Goal: Transaction & Acquisition: Purchase product/service

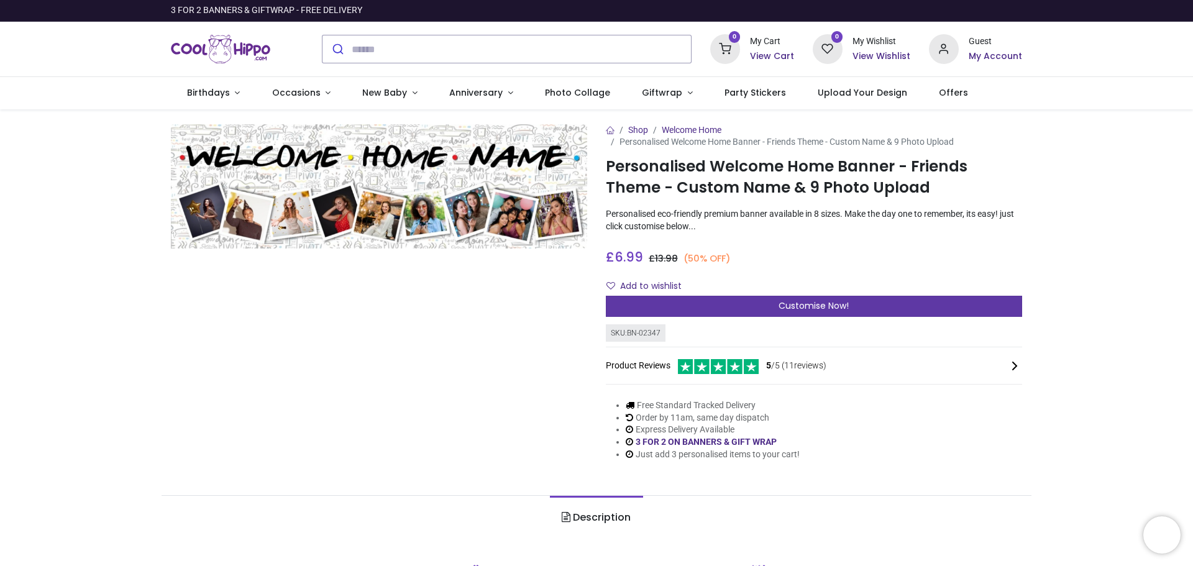
click at [774, 308] on div "Customise Now!" at bounding box center [814, 306] width 416 height 21
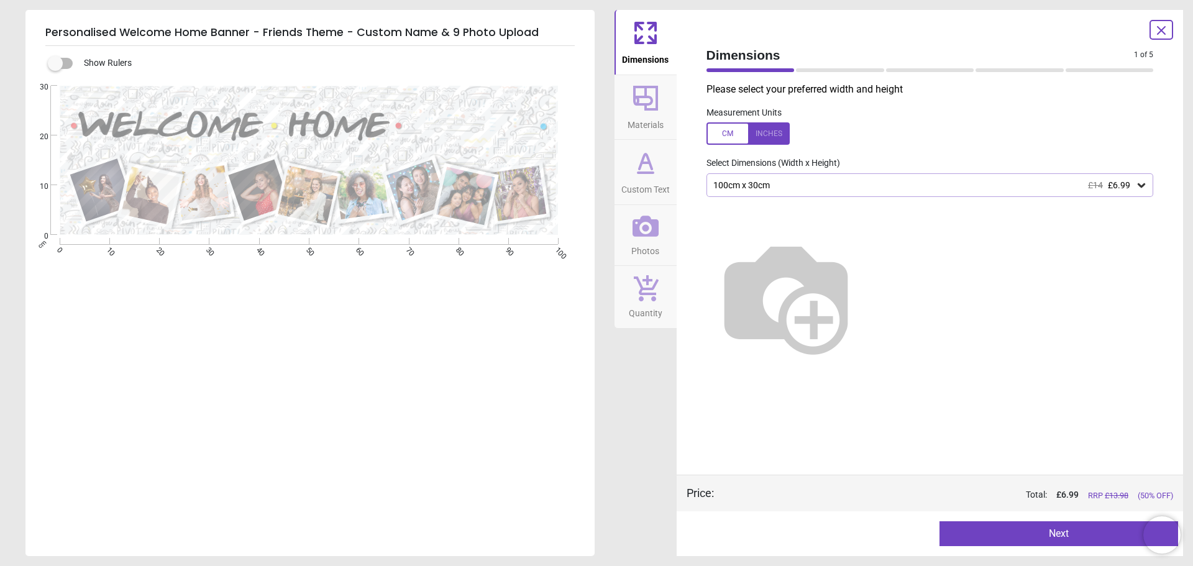
click at [1011, 539] on button "Next" at bounding box center [1058, 533] width 239 height 25
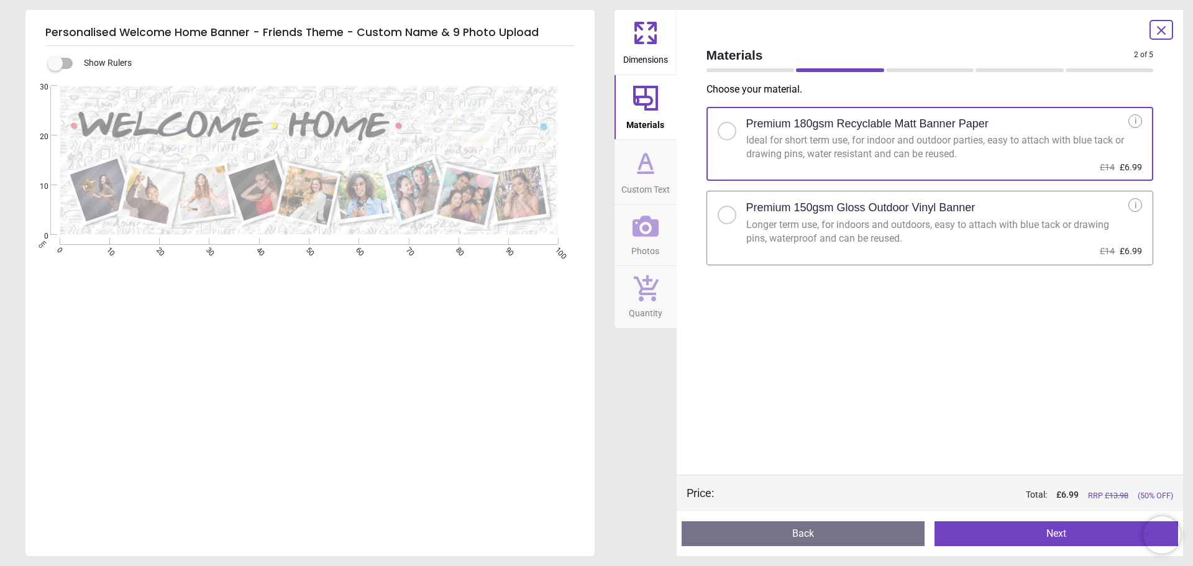
click at [1021, 522] on button "Next" at bounding box center [1057, 533] width 244 height 25
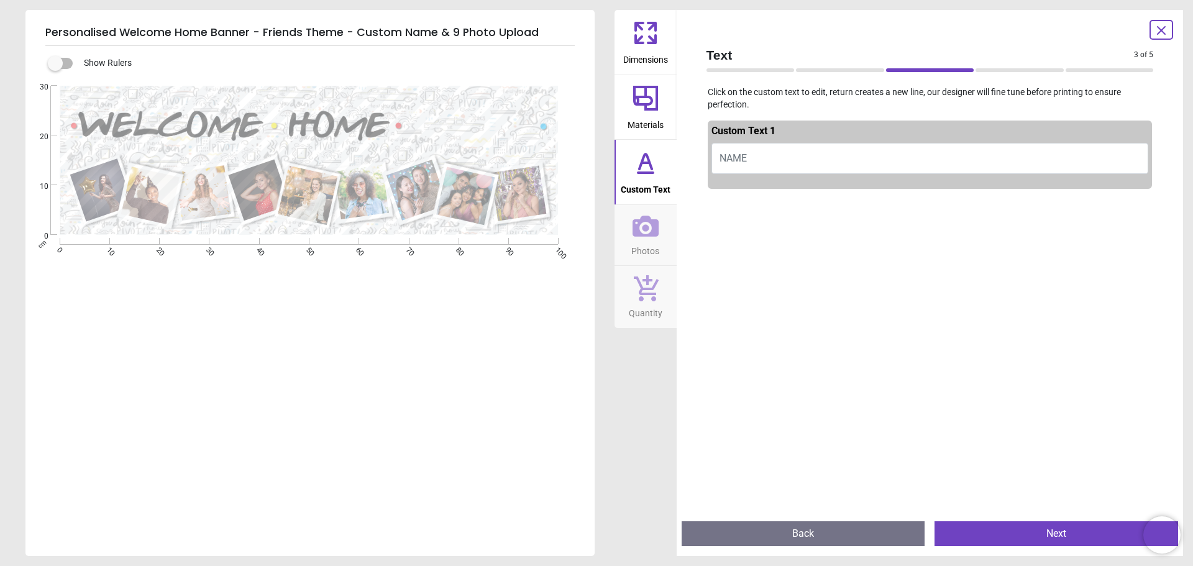
click at [740, 156] on span "NAME" at bounding box center [733, 158] width 27 height 12
click at [754, 162] on button "NAME" at bounding box center [929, 158] width 437 height 31
type textarea "**"
click at [1060, 537] on button "Next" at bounding box center [1057, 533] width 244 height 25
